Goal: Find specific page/section: Find specific page/section

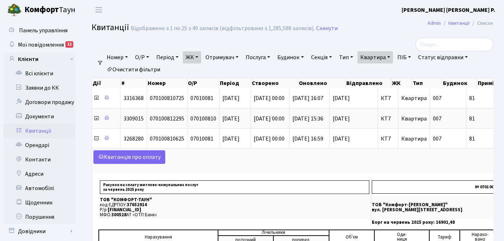
select select "25"
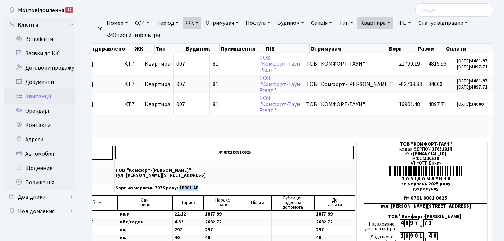
scroll to position [1, 0]
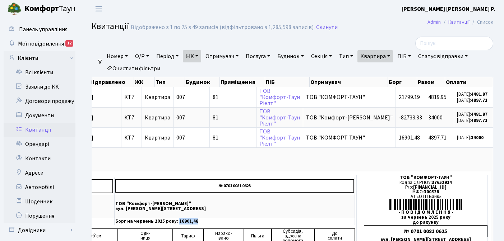
click at [393, 56] on link "Квартира" at bounding box center [375, 56] width 36 height 12
type input "8"
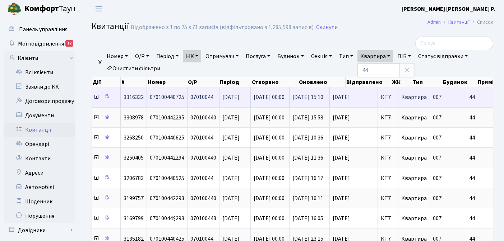
click at [95, 97] on icon at bounding box center [96, 97] width 6 height 6
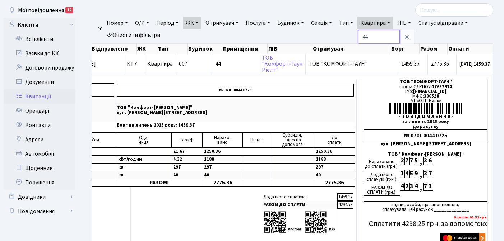
click at [388, 38] on input "44" at bounding box center [379, 37] width 42 height 14
type input "4"
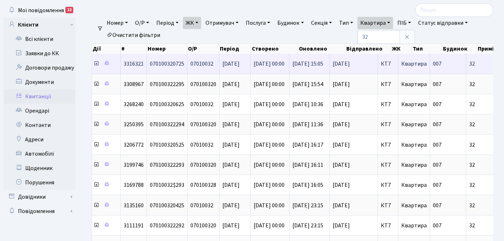
click at [97, 64] on icon at bounding box center [96, 64] width 6 height 6
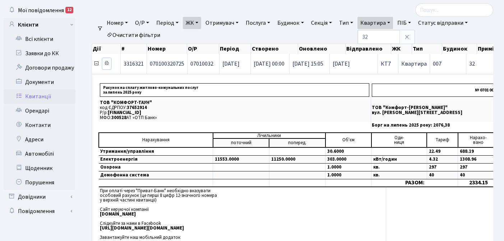
click at [106, 64] on icon at bounding box center [106, 63] width 5 height 5
click at [393, 21] on link "Квартира" at bounding box center [375, 23] width 36 height 12
type input "3"
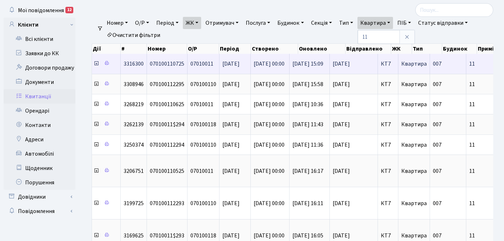
click at [97, 64] on icon at bounding box center [96, 64] width 6 height 6
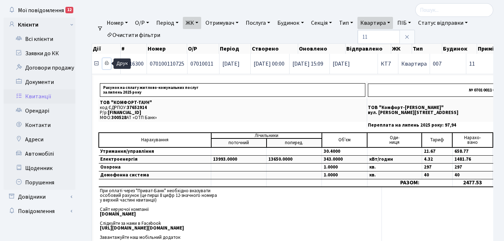
click at [107, 61] on icon at bounding box center [106, 63] width 5 height 5
click at [393, 22] on link "Квартира" at bounding box center [375, 23] width 36 height 12
type input "1"
type input "5"
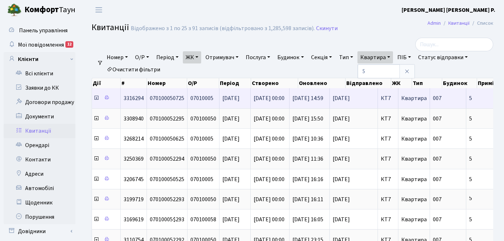
click at [96, 100] on icon at bounding box center [96, 98] width 6 height 6
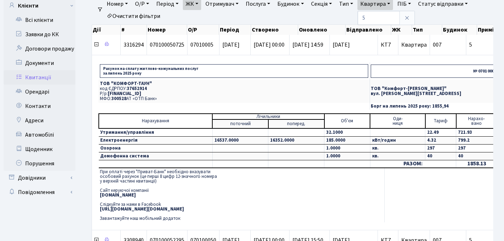
scroll to position [61, 0]
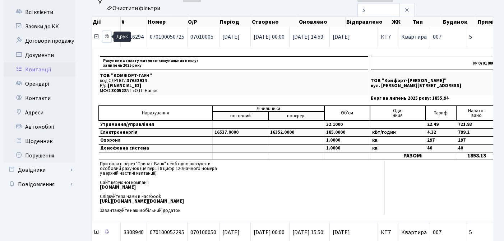
click at [107, 37] on icon at bounding box center [106, 36] width 5 height 5
click at [97, 38] on icon at bounding box center [96, 37] width 6 height 6
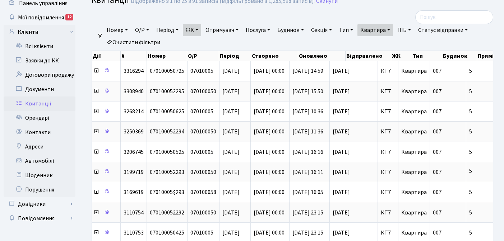
scroll to position [0, 0]
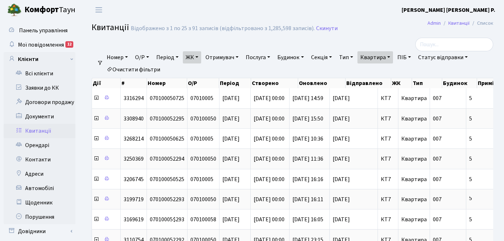
click at [393, 56] on link "Квартира" at bounding box center [375, 57] width 36 height 12
type input "117"
click at [200, 57] on link "ЖК" at bounding box center [192, 57] width 18 height 12
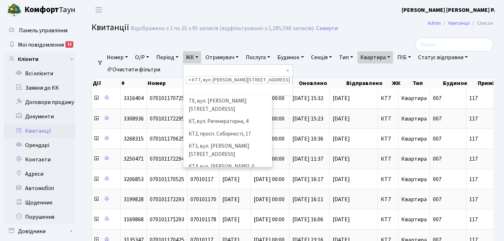
scroll to position [74, 0]
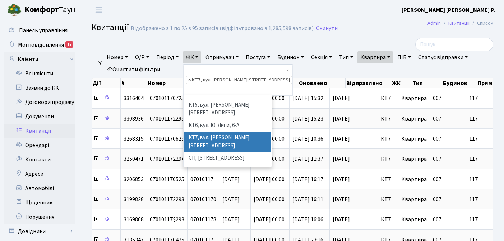
click at [191, 76] on span "×" at bounding box center [189, 79] width 3 height 7
select select
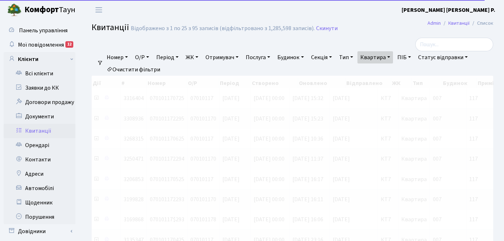
click at [199, 56] on link "ЖК" at bounding box center [192, 57] width 18 height 12
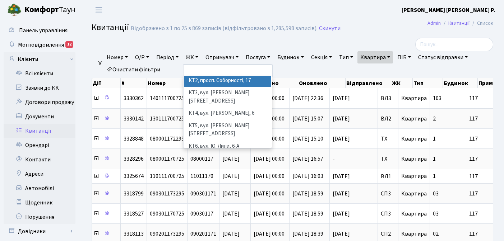
scroll to position [42, 0]
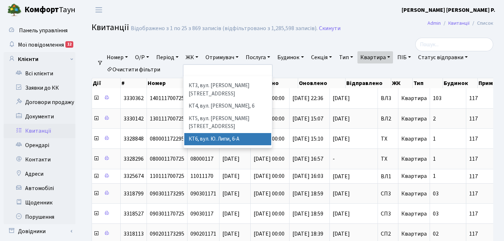
click at [212, 133] on li "КТ6, вул. Ю. Липи, 6-А" at bounding box center [227, 139] width 87 height 13
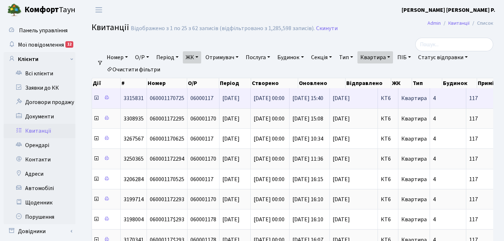
click at [96, 98] on icon at bounding box center [96, 98] width 6 height 6
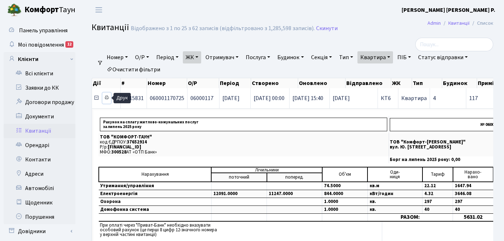
click at [107, 98] on icon at bounding box center [106, 97] width 5 height 5
click at [393, 57] on link "Квартира" at bounding box center [375, 57] width 36 height 12
type input "1"
type input "2-1462"
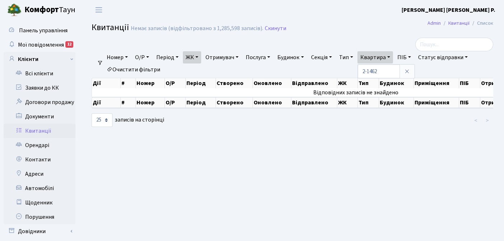
click at [201, 57] on link "ЖК" at bounding box center [192, 57] width 18 height 12
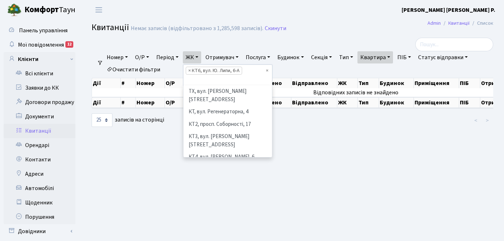
scroll to position [62, 0]
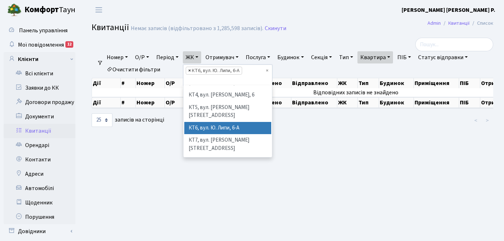
click at [191, 70] on span "×" at bounding box center [189, 70] width 3 height 7
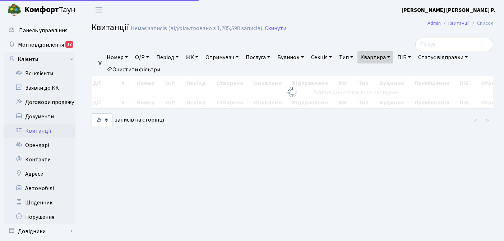
click at [198, 59] on link "ЖК" at bounding box center [192, 57] width 18 height 12
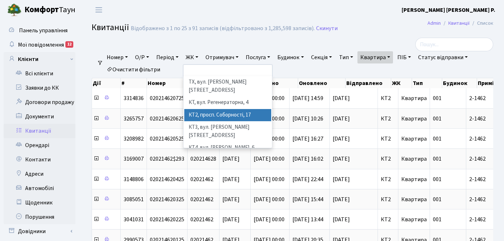
click at [214, 109] on li "КТ2, просп. Соборності, 17" at bounding box center [227, 115] width 87 height 13
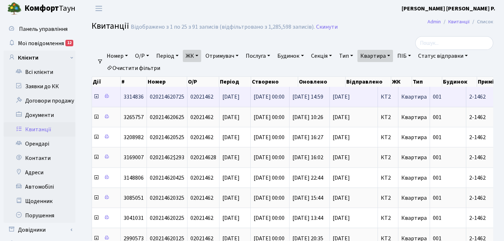
click at [96, 98] on icon at bounding box center [96, 97] width 6 height 6
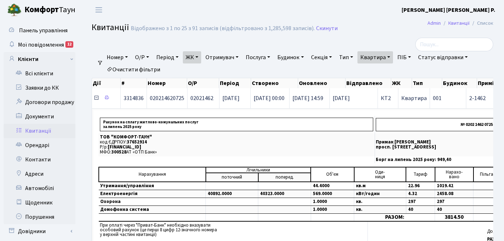
click at [94, 100] on icon at bounding box center [96, 98] width 6 height 6
